Goal: Transaction & Acquisition: Purchase product/service

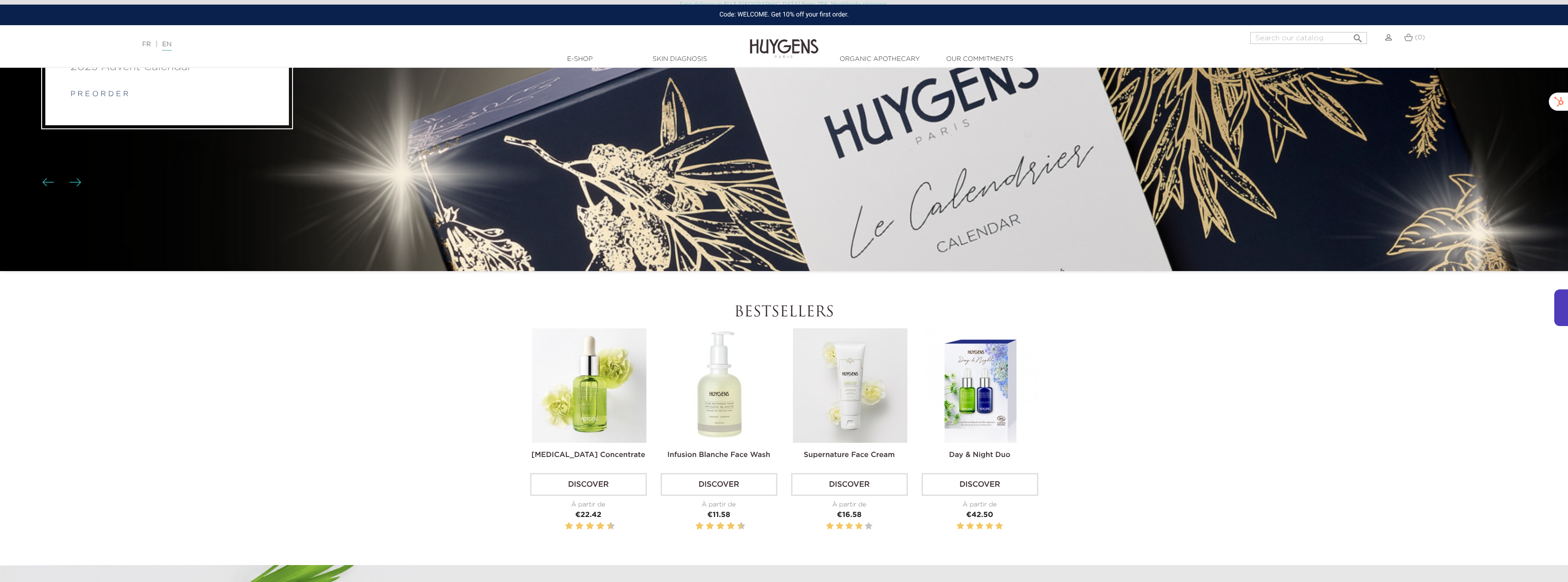
scroll to position [183, 0]
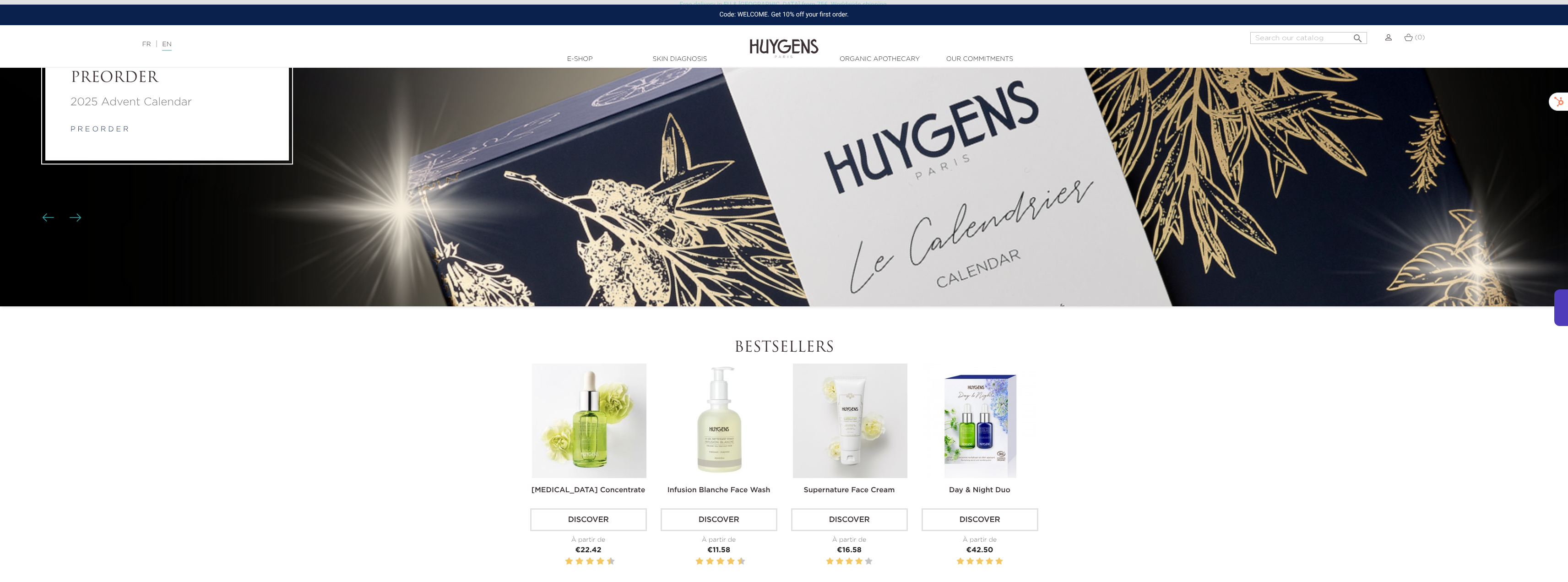
click at [694, 59] on link "Skin Diagnosis" at bounding box center [680, 59] width 91 height 10
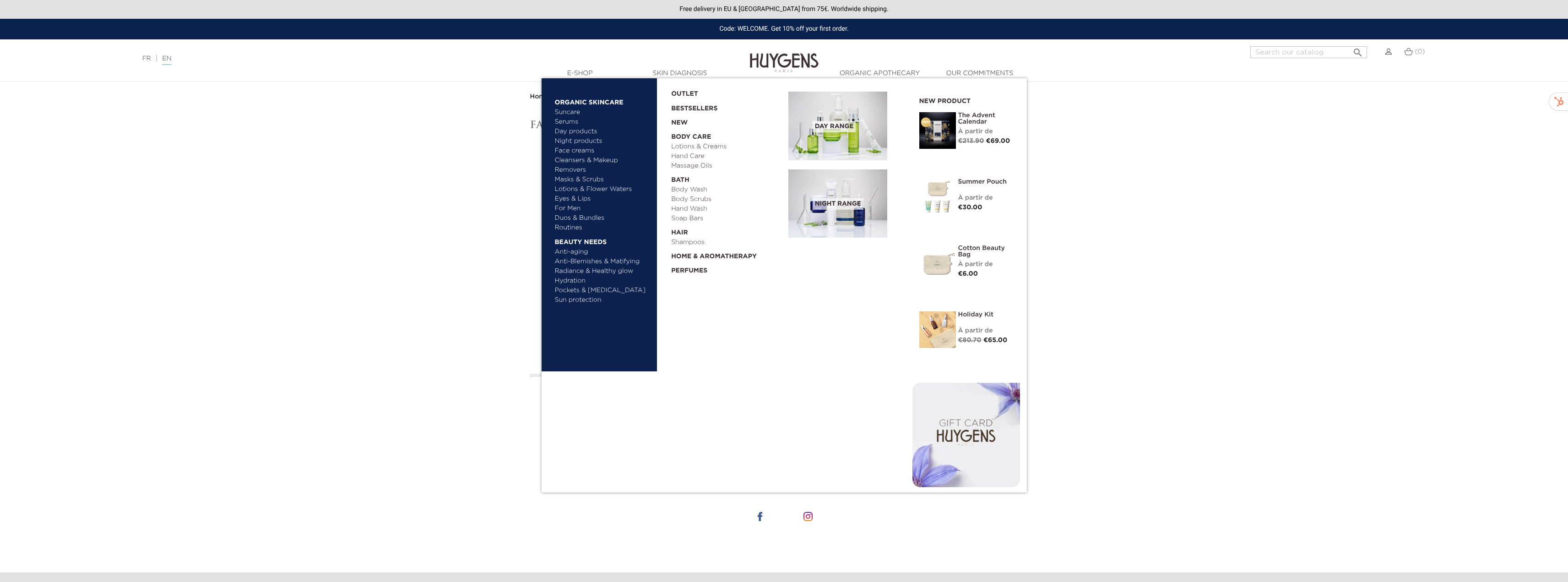
click at [568, 175] on ul "Suncare Serums Day products Night products" at bounding box center [603, 170] width 96 height 125
click at [574, 205] on link "For Men" at bounding box center [603, 209] width 96 height 10
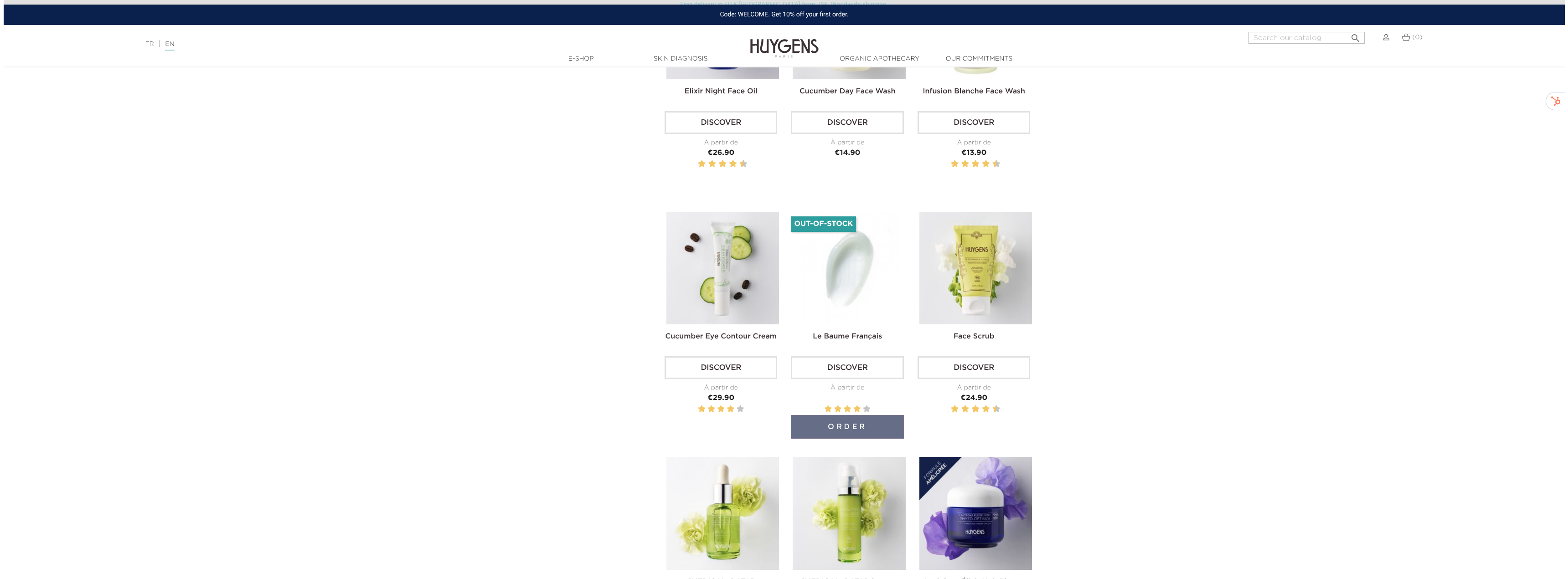
scroll to position [502, 0]
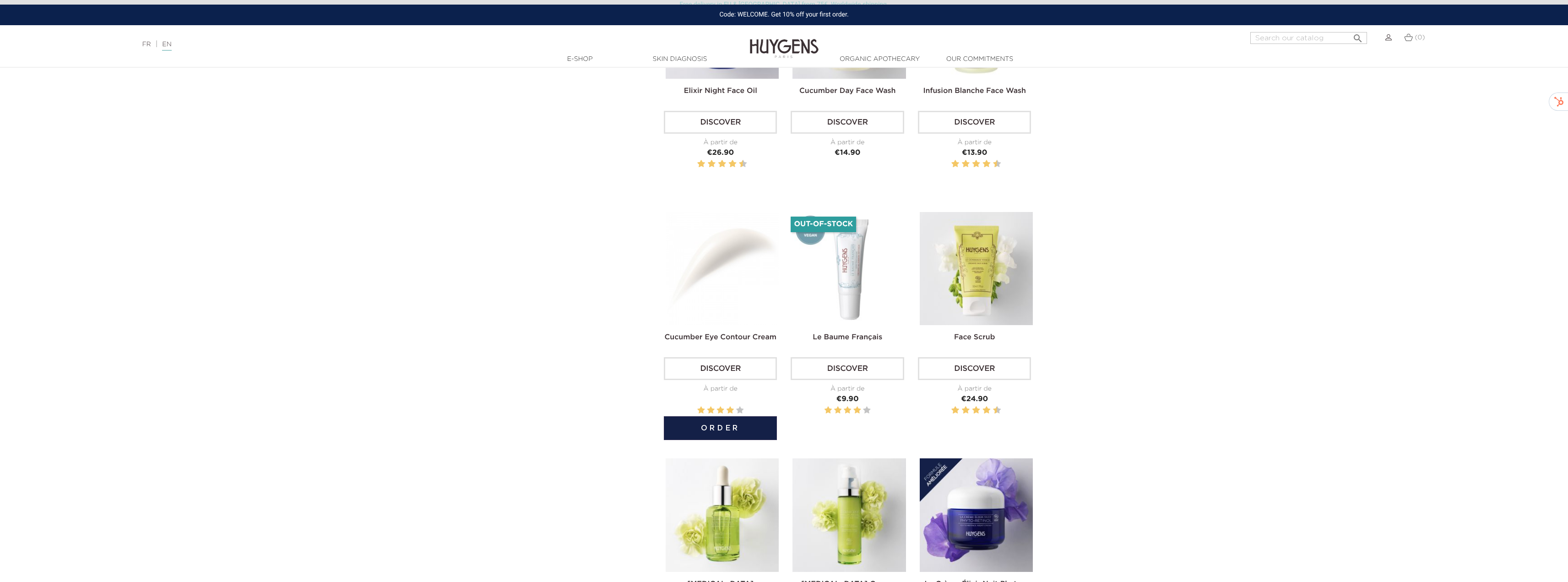
click at [727, 423] on button "Order" at bounding box center [720, 428] width 113 height 24
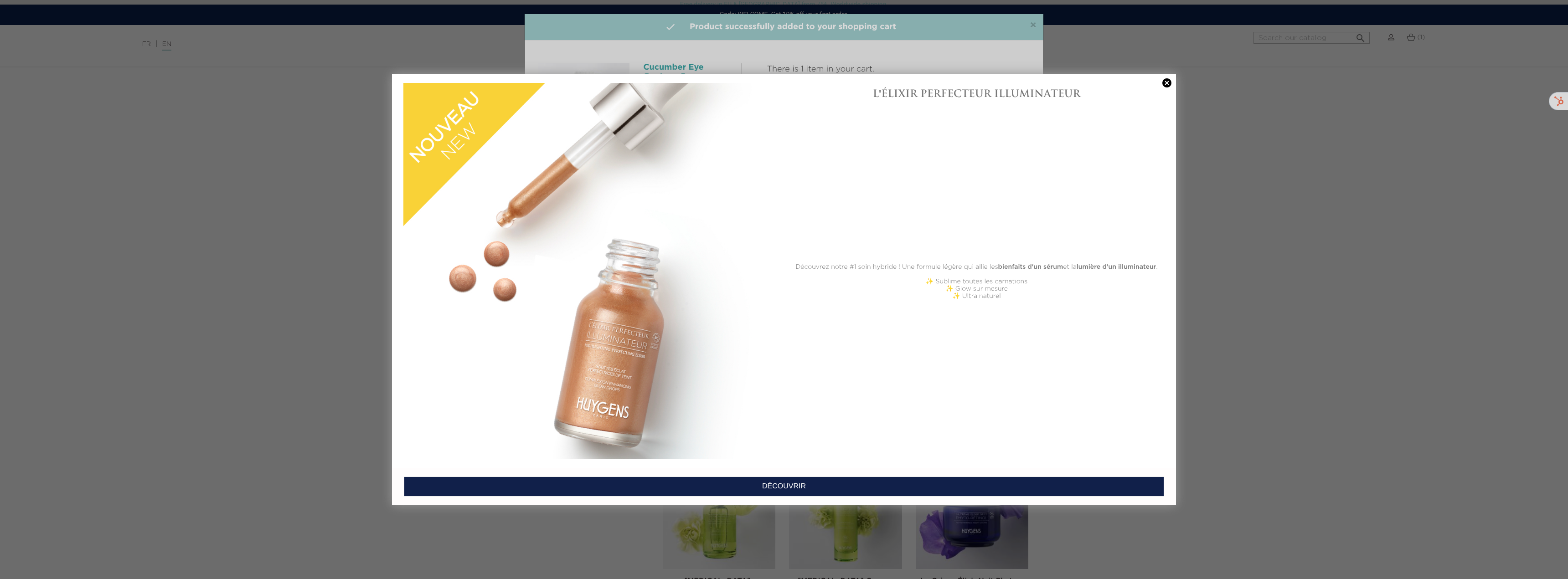
drag, startPoint x: 776, startPoint y: 490, endPoint x: 786, endPoint y: 479, distance: 14.9
click at [777, 489] on link "DÉCOUVRIR" at bounding box center [784, 487] width 761 height 20
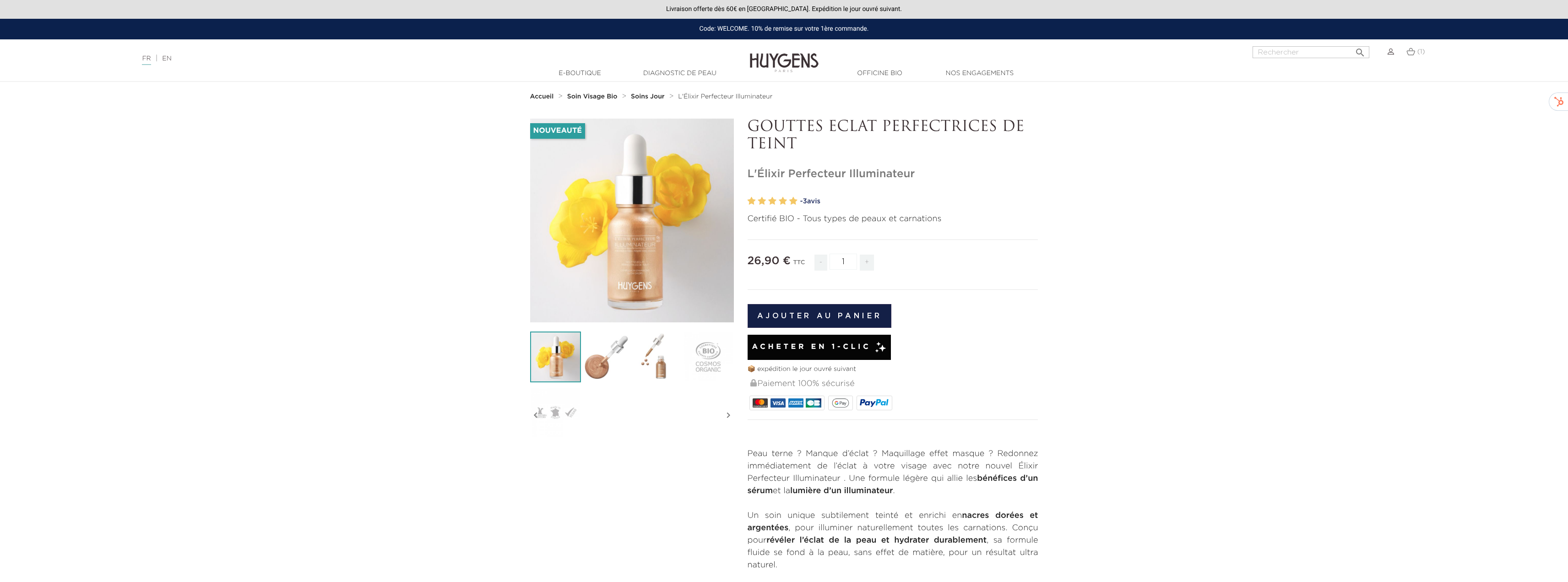
click at [1415, 51] on link "(1)" at bounding box center [1415, 51] width 18 height 7
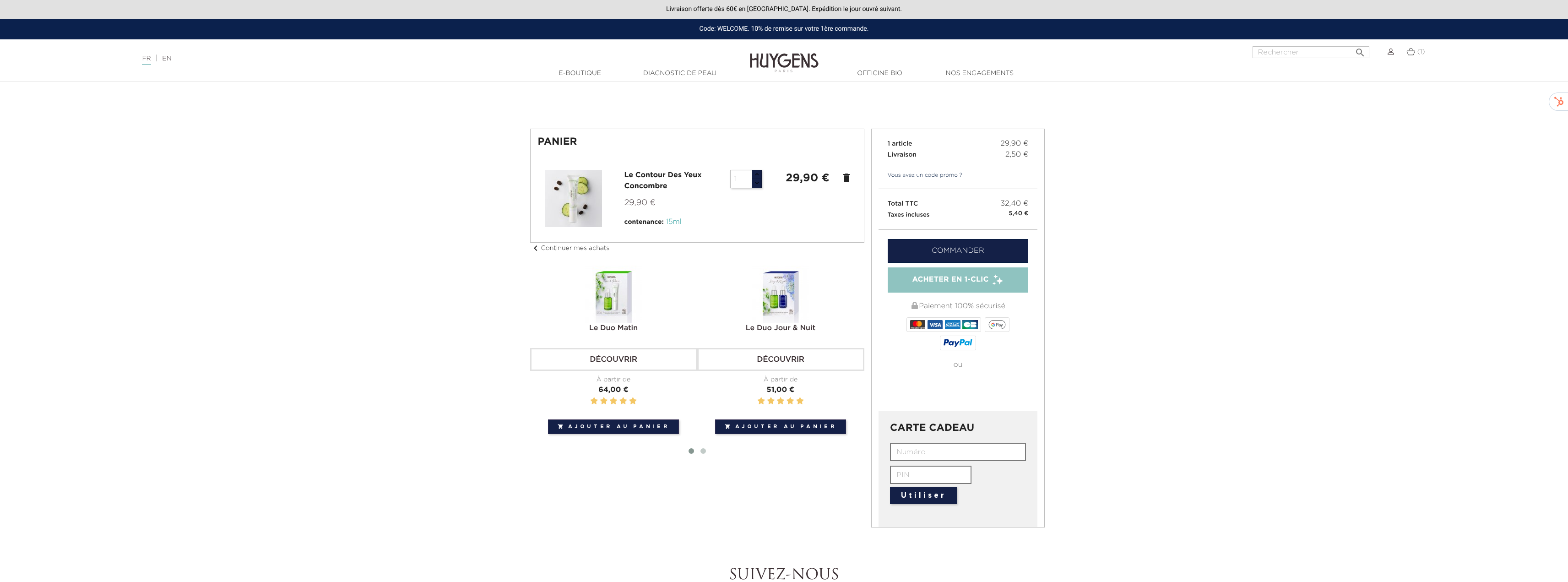
click at [957, 247] on link "Commander" at bounding box center [958, 251] width 141 height 24
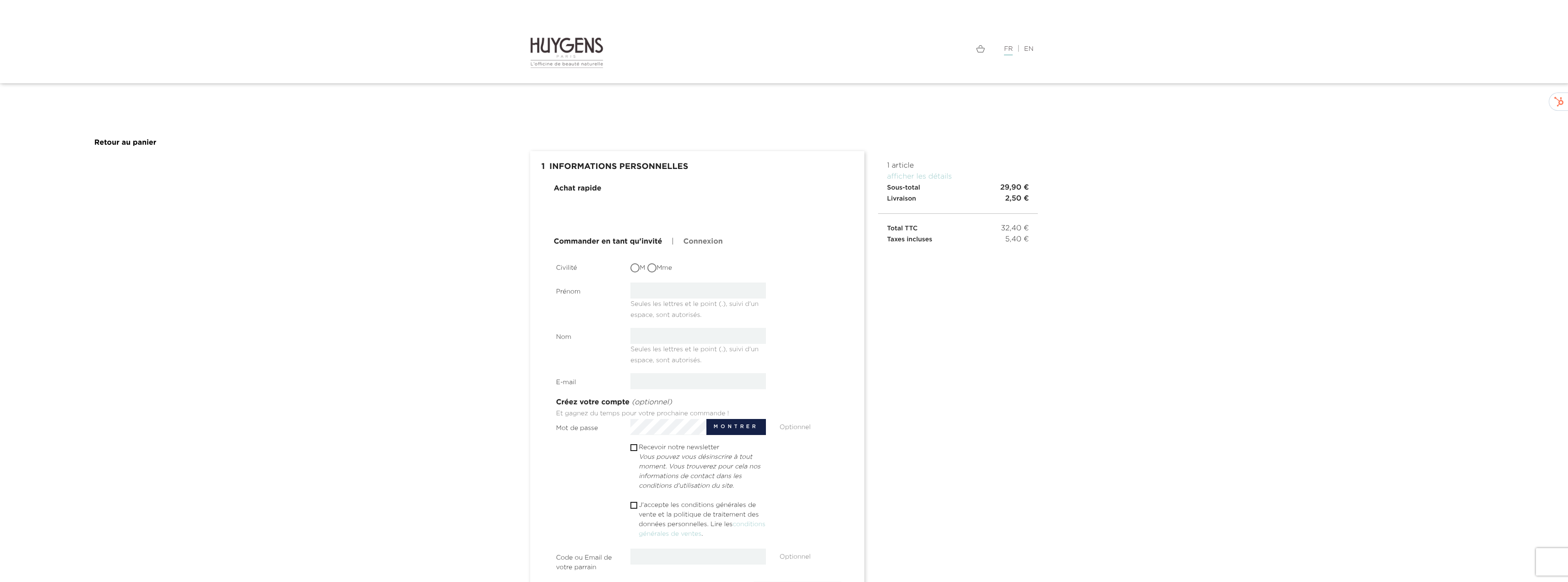
click at [637, 268] on input "M" at bounding box center [635, 268] width 9 height 9
radio input "true"
click at [702, 290] on input "text" at bounding box center [698, 291] width 135 height 16
type input "Test"
type input "Abeille"
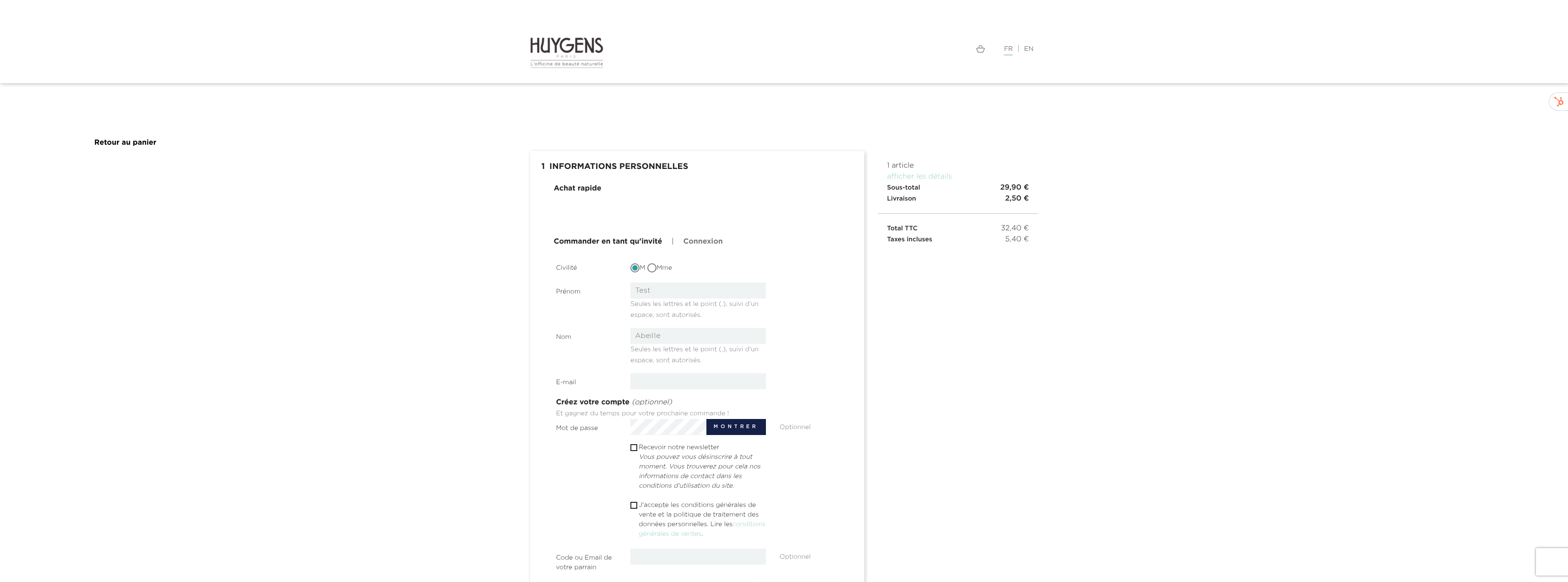
type input "ewerton.Fialho@gmail.com"
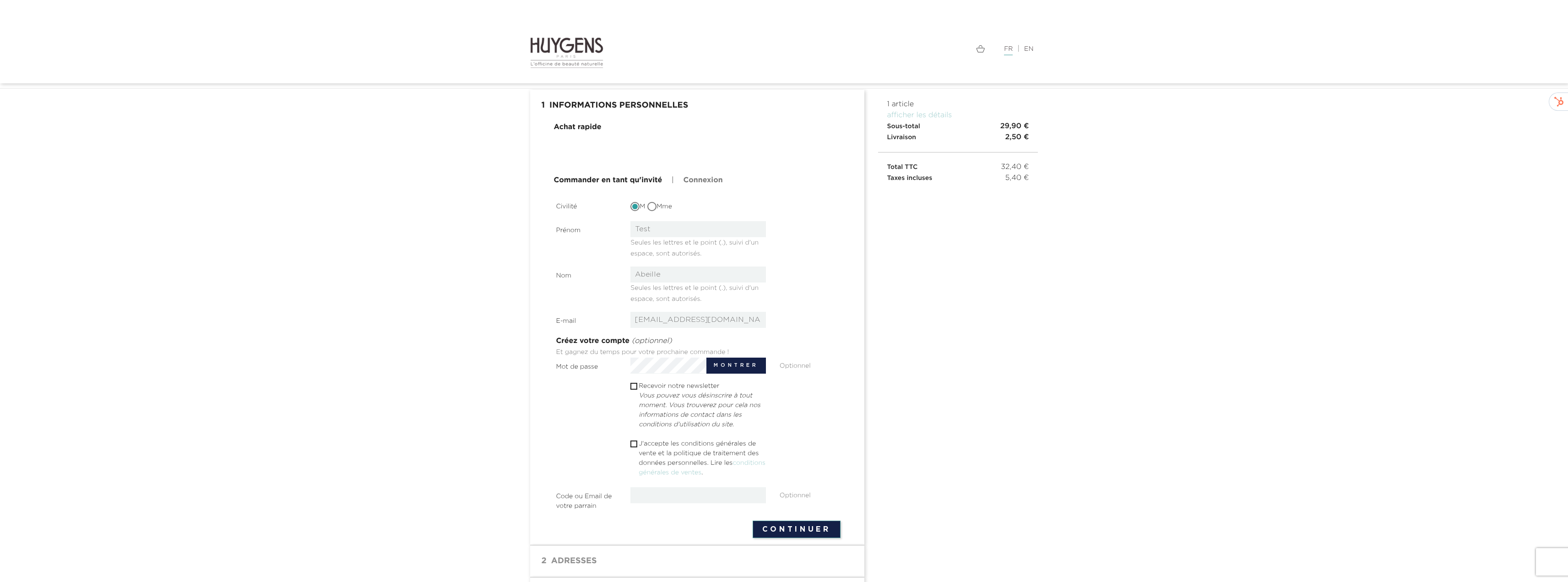
scroll to position [91, 0]
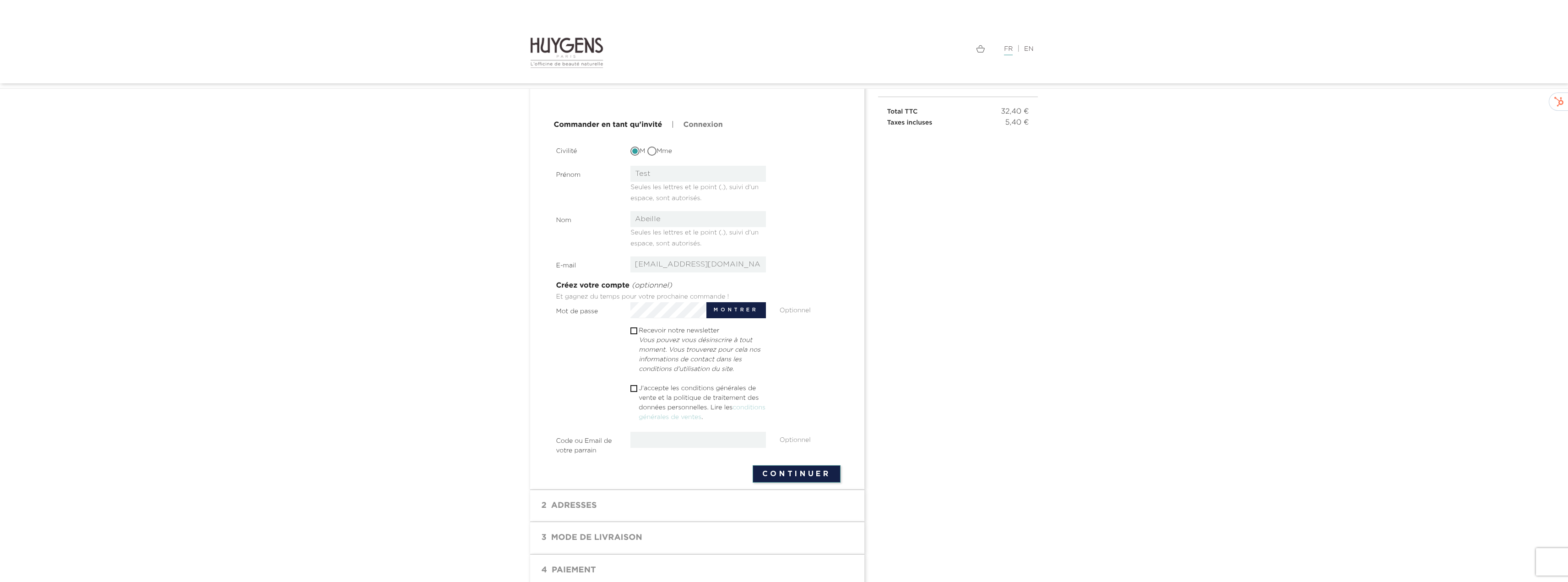
click at [743, 308] on button "Montrer" at bounding box center [736, 311] width 59 height 16
click at [636, 389] on input "checkbox" at bounding box center [633, 388] width 6 height 6
checkbox input "true"
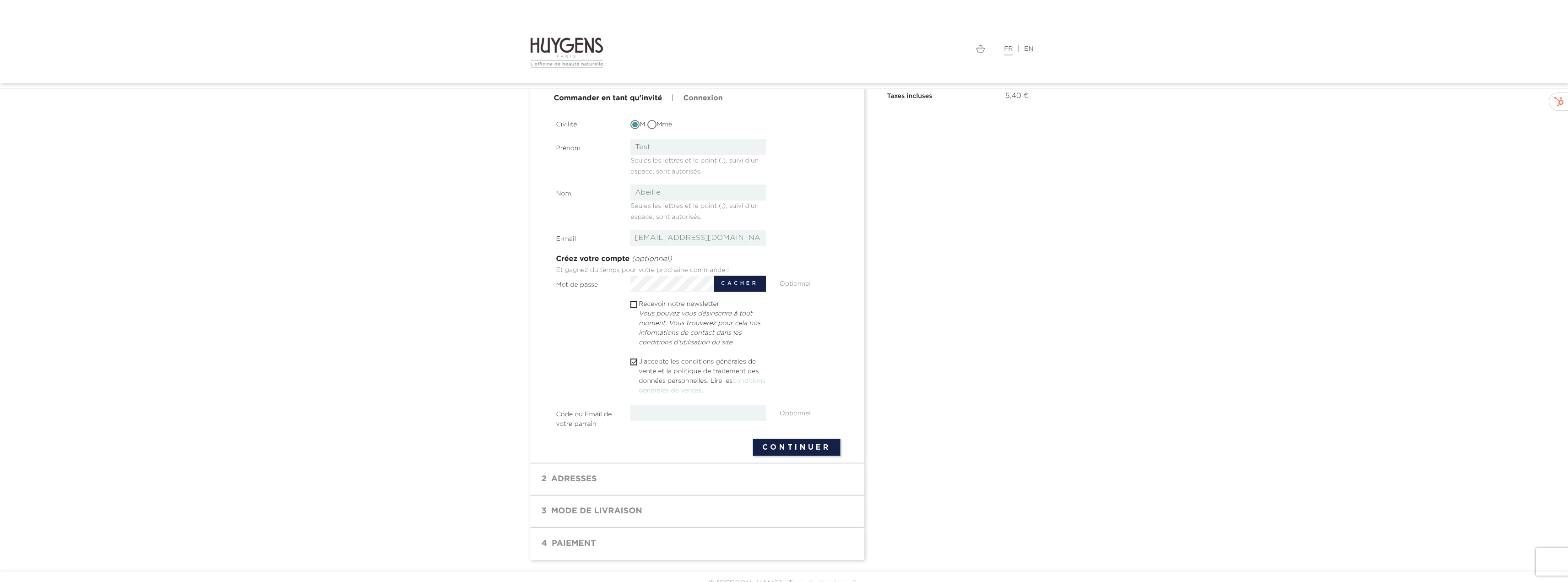
scroll to position [132, 0]
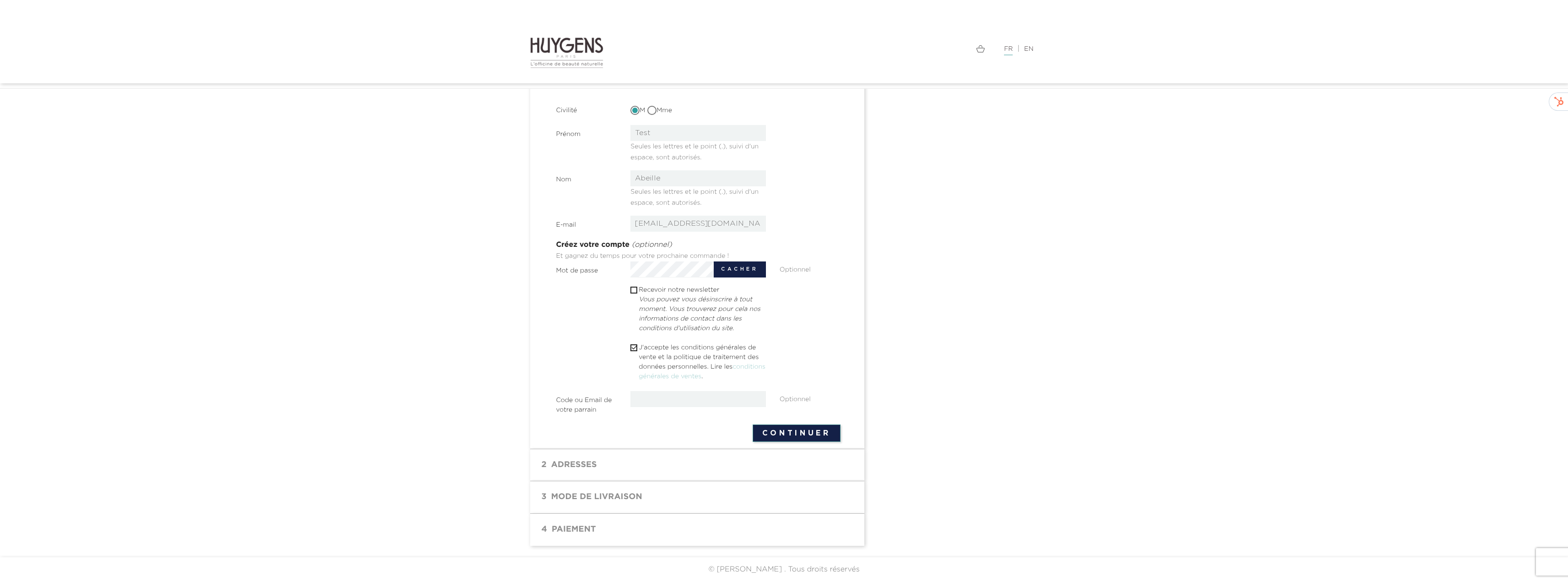
click at [801, 429] on button "Continuer" at bounding box center [797, 434] width 88 height 18
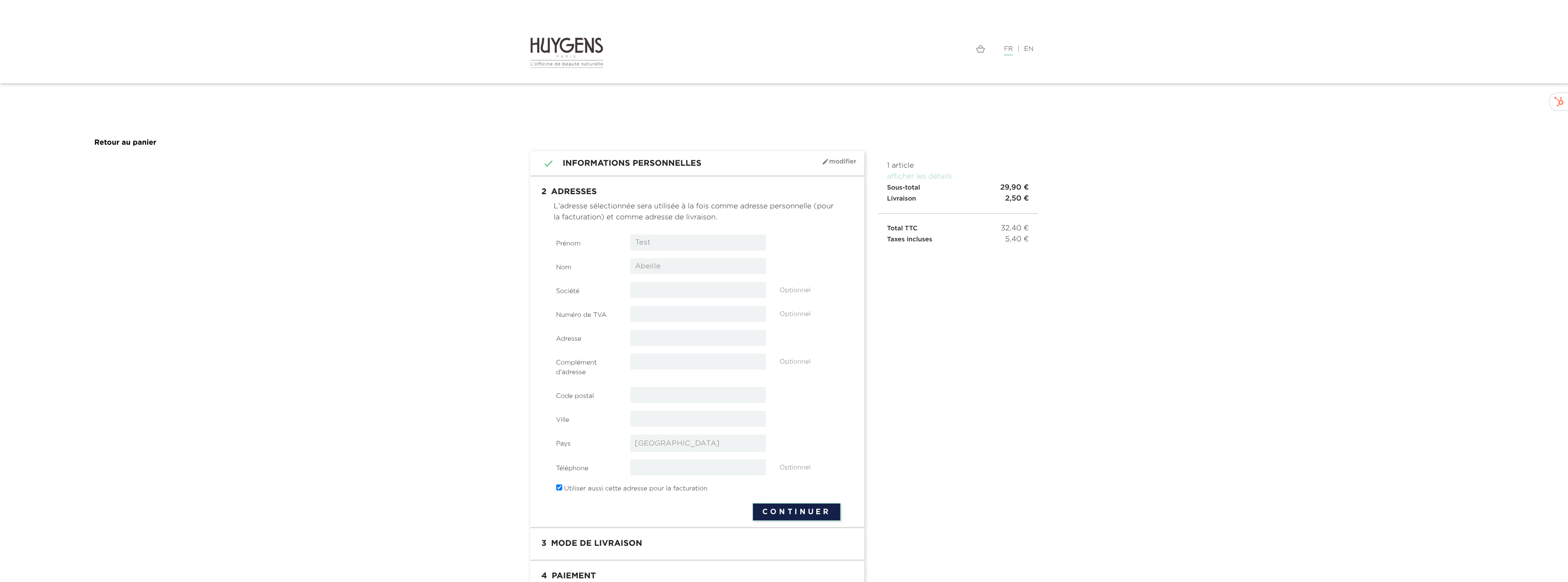
select select "8"
click at [661, 293] on input "text" at bounding box center [698, 291] width 135 height 16
click at [650, 336] on input "text" at bounding box center [698, 338] width 135 height 16
type input "[STREET_ADDRESS]"
type input "75009"
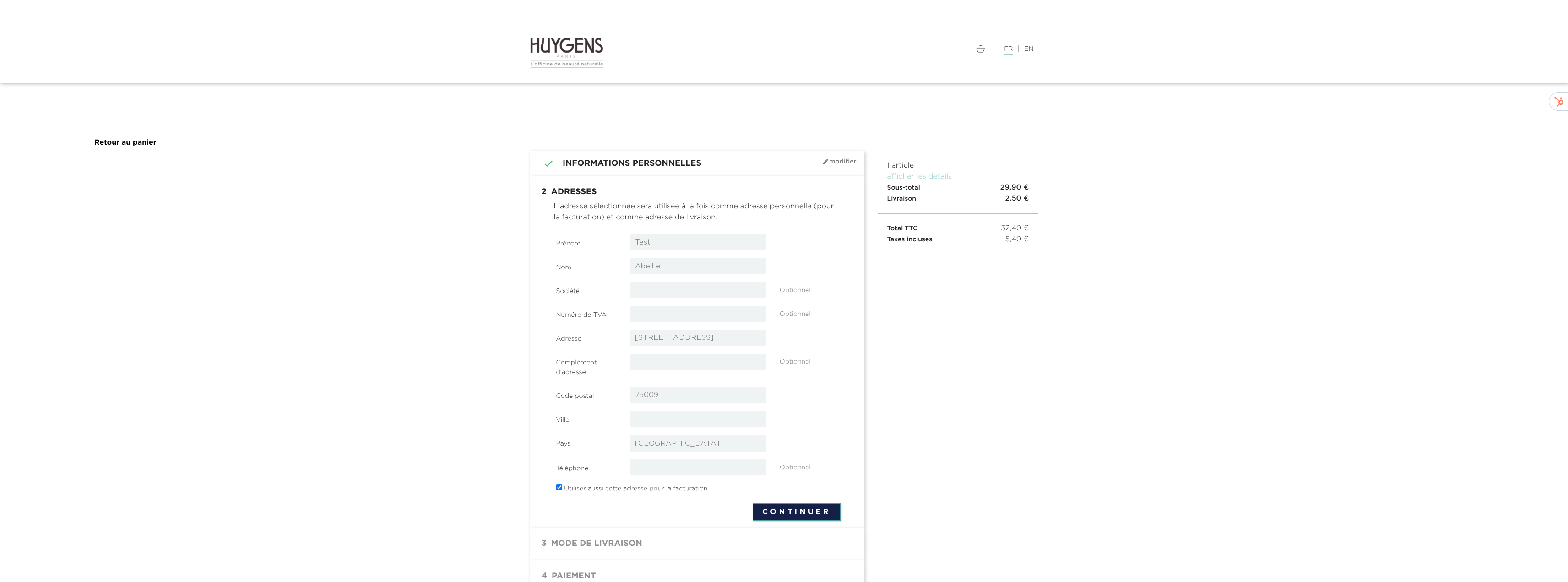
type input "PARIS"
type input "0688901213"
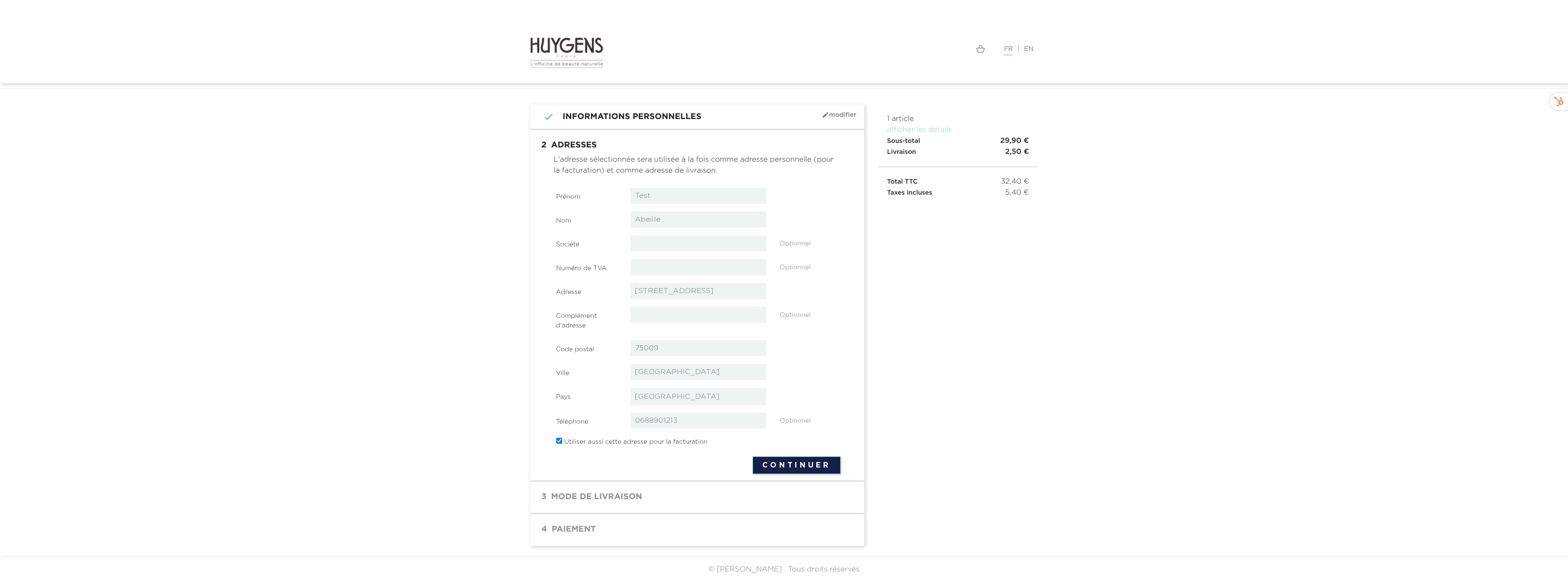
click at [802, 468] on button "Continuer" at bounding box center [797, 466] width 88 height 18
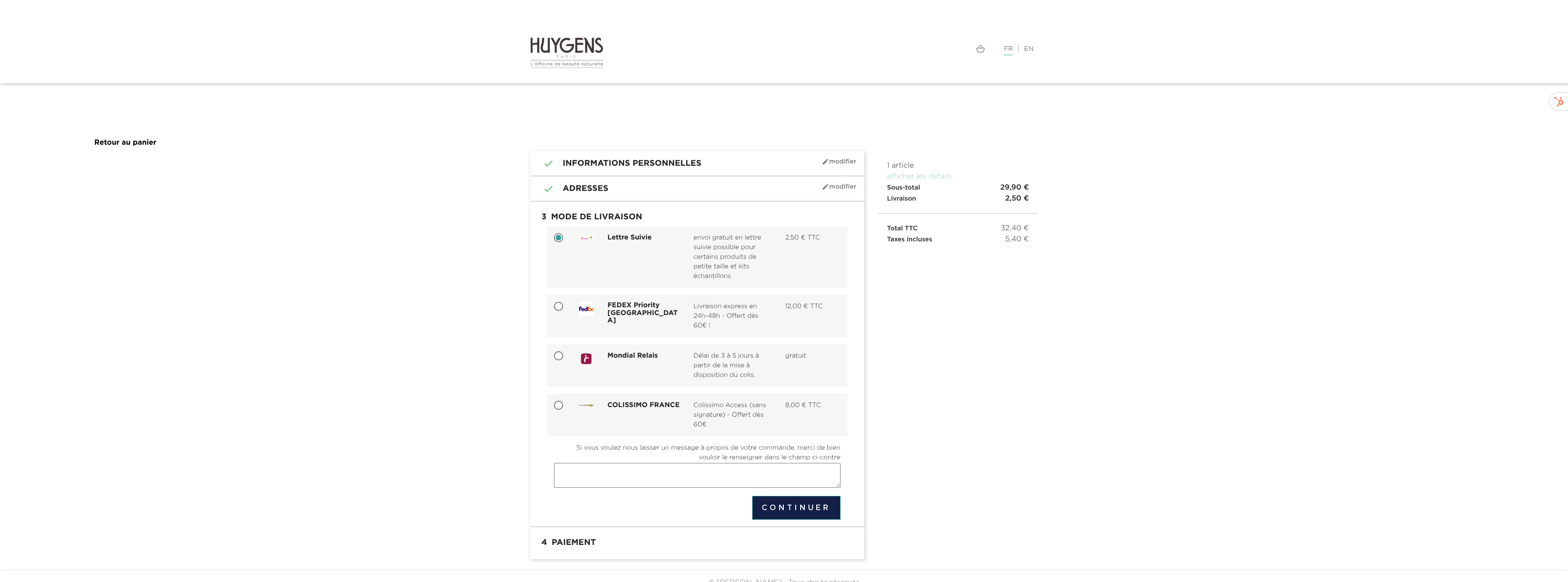
click at [790, 502] on button "Continuer" at bounding box center [796, 508] width 88 height 24
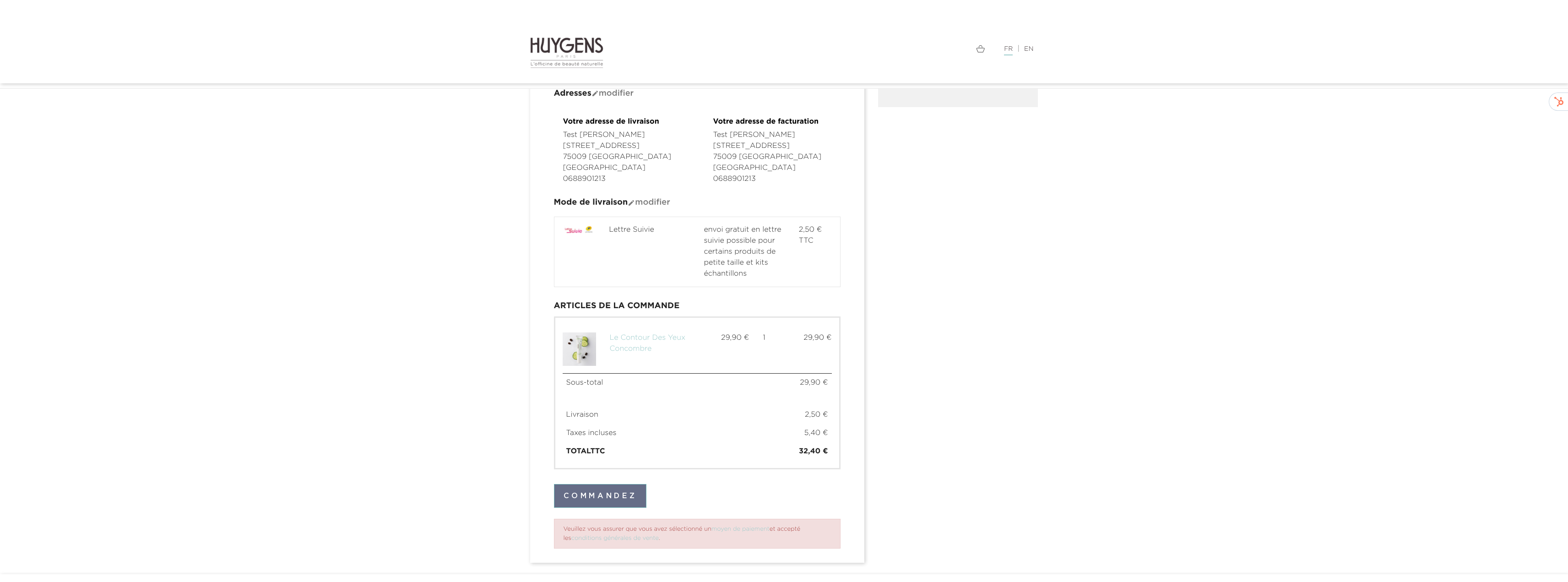
scroll to position [292, 0]
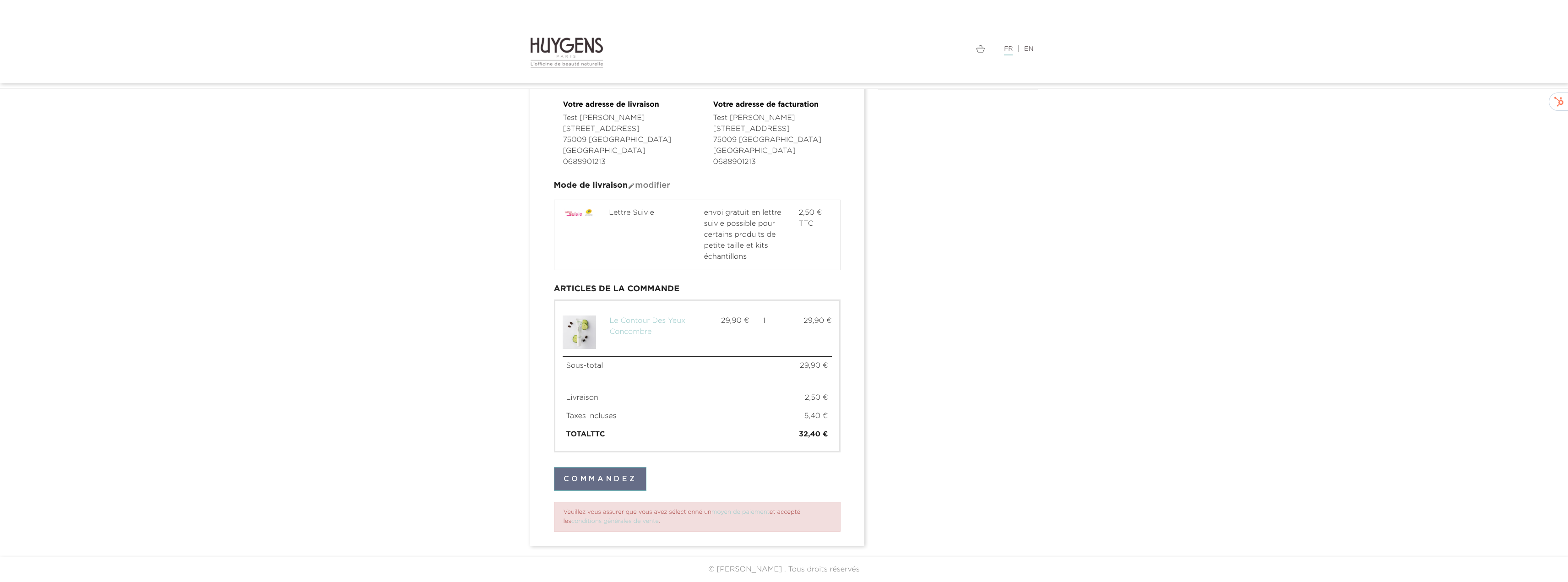
click at [642, 362] on td "Sous-total" at bounding box center [645, 366] width 166 height 18
click at [620, 242] on div "Lettre Suivie envoi gratuit en lettre suivie possible pour certains produits de…" at bounding box center [698, 235] width 285 height 55
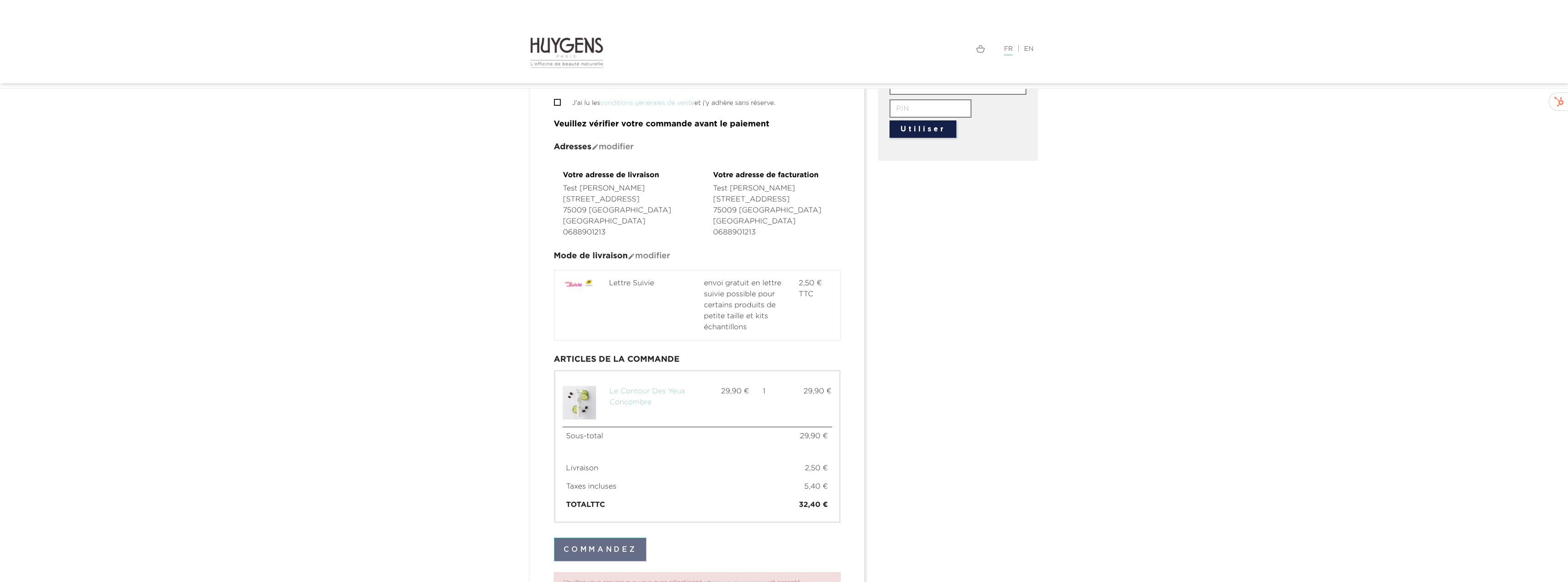
scroll to position [62, 0]
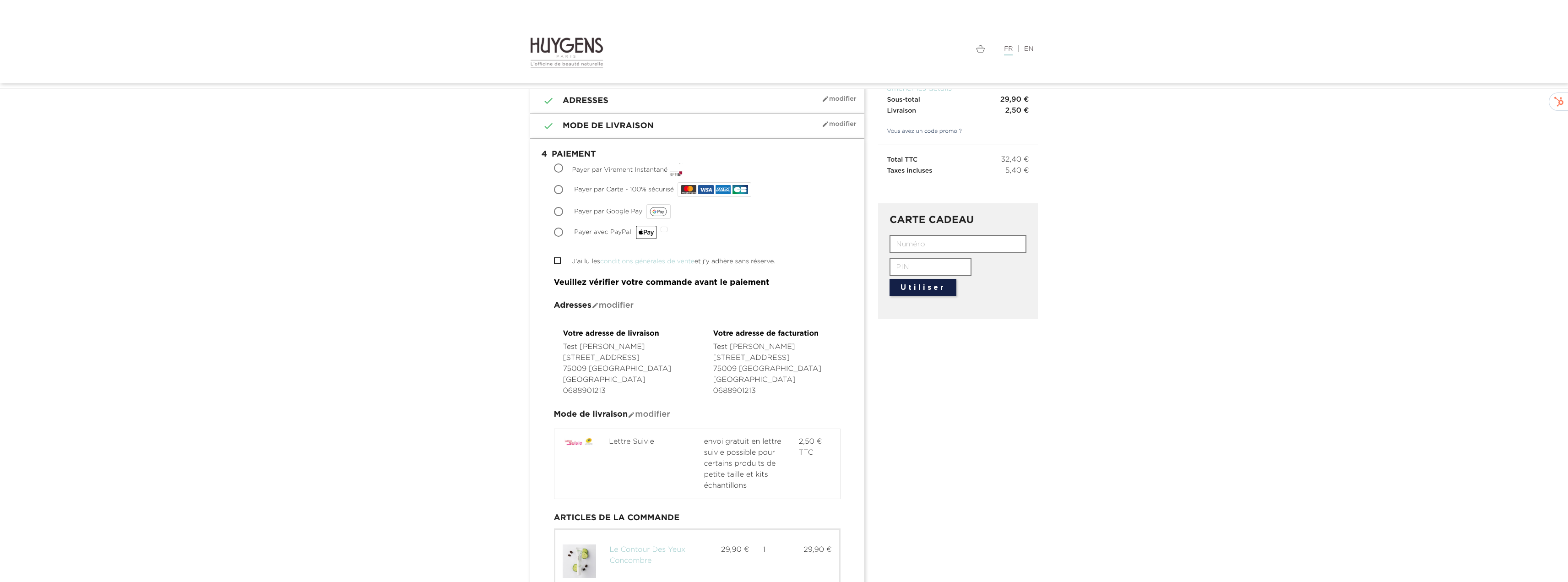
click at [557, 187] on input "Payer par Carte - 100% sécurisé" at bounding box center [559, 190] width 9 height 9
radio input "true"
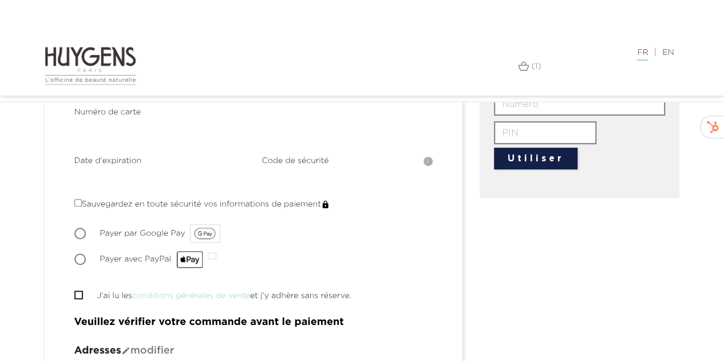
scroll to position [290, 0]
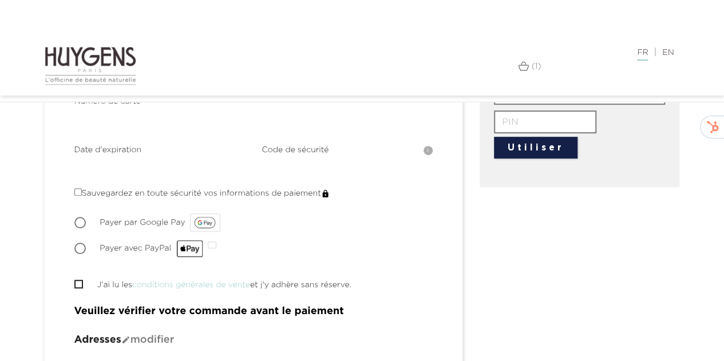
drag, startPoint x: 79, startPoint y: 278, endPoint x: 85, endPoint y: 274, distance: 7.0
click at [79, 280] on input "J'ai lu les conditions générales de vente et j'y adhère sans réserve." at bounding box center [77, 283] width 7 height 7
checkbox input "true"
